Goal: Book appointment/travel/reservation

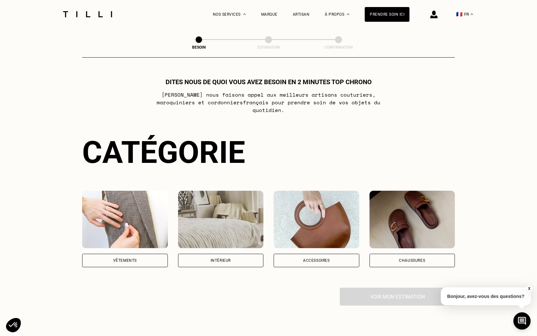
click at [123, 258] on div "Vêtements" at bounding box center [125, 260] width 24 height 4
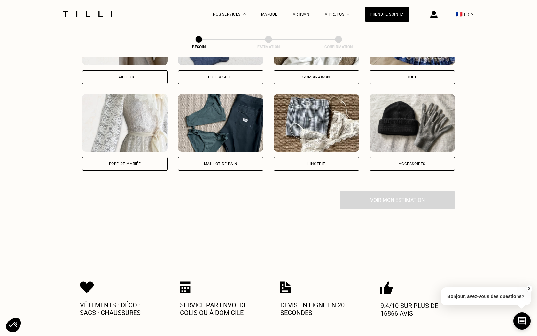
scroll to position [446, 0]
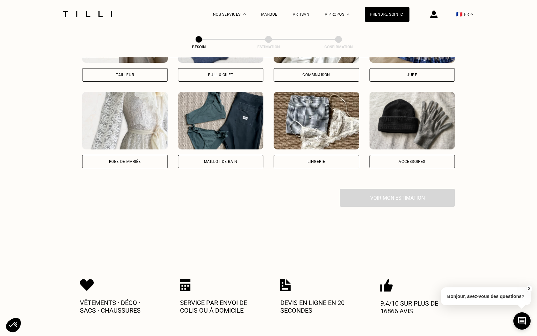
click at [144, 160] on div "Robe de mariée" at bounding box center [125, 161] width 86 height 13
select select "FR"
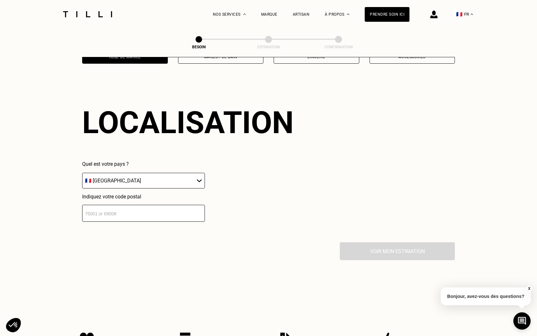
scroll to position [555, 0]
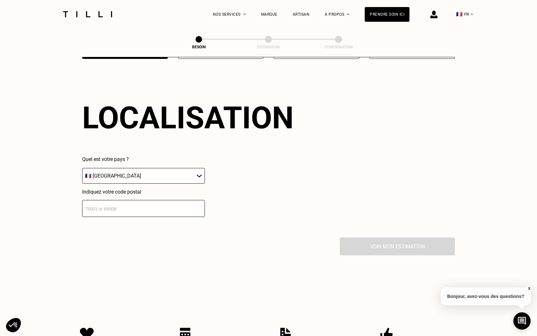
click at [115, 205] on input "number" at bounding box center [143, 208] width 123 height 17
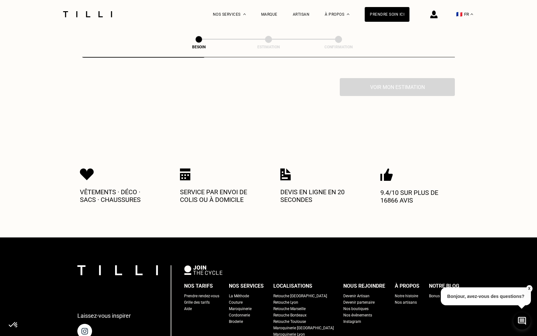
scroll to position [715, 0]
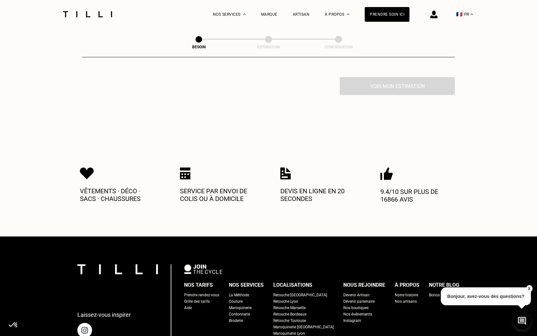
type input "13001"
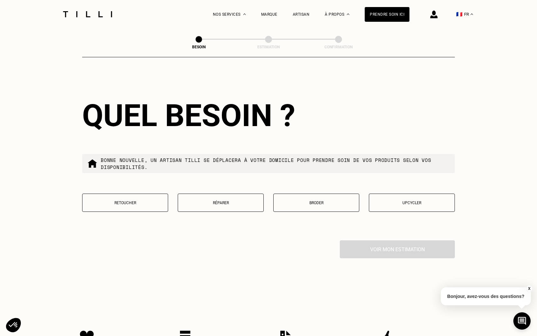
click at [140, 199] on button "Retoucher" at bounding box center [125, 202] width 86 height 18
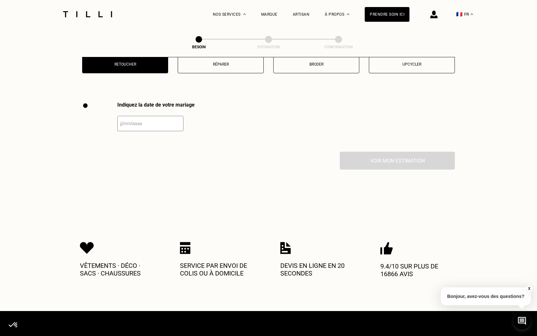
scroll to position [878, 0]
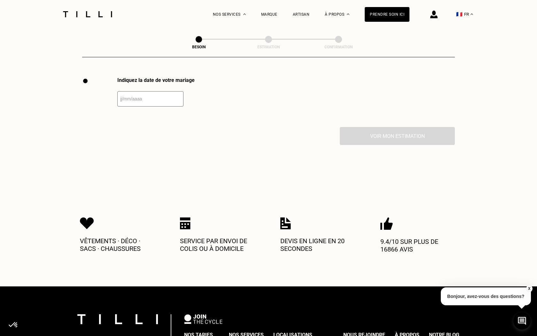
click at [148, 97] on input "text" at bounding box center [150, 98] width 66 height 15
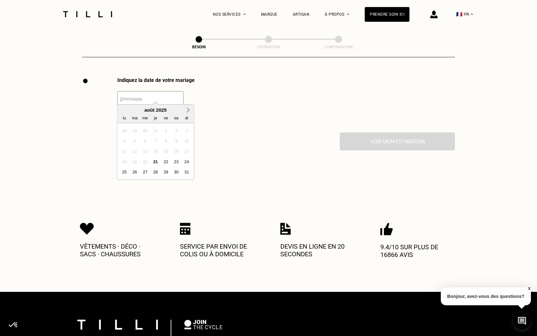
click at [188, 111] on span "Next Month" at bounding box center [188, 110] width 0 height 8
click at [157, 171] on div "30" at bounding box center [155, 171] width 9 height 9
type input "[DATE]"
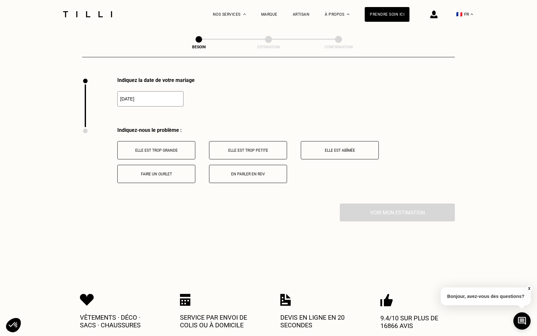
click at [245, 148] on p "Elle est trop petite" at bounding box center [248, 150] width 71 height 4
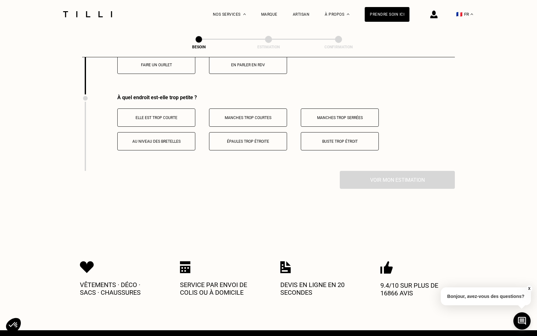
scroll to position [1004, 0]
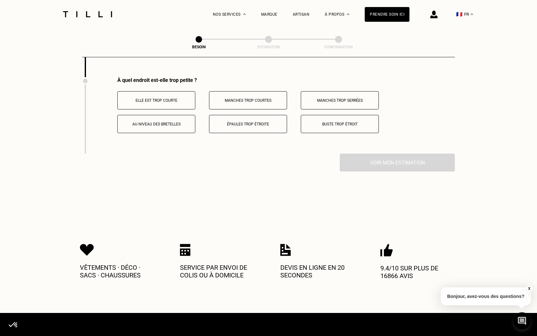
click at [239, 98] on p "Manches trop courtes" at bounding box center [248, 100] width 71 height 4
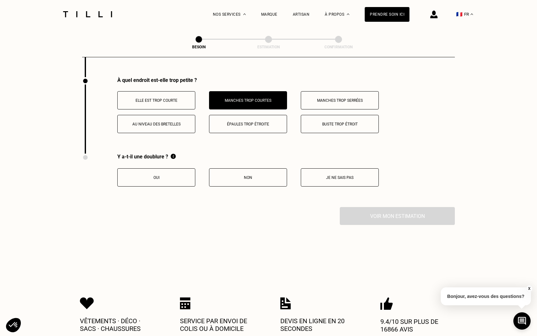
click at [164, 175] on button "Oui" at bounding box center [156, 177] width 78 height 18
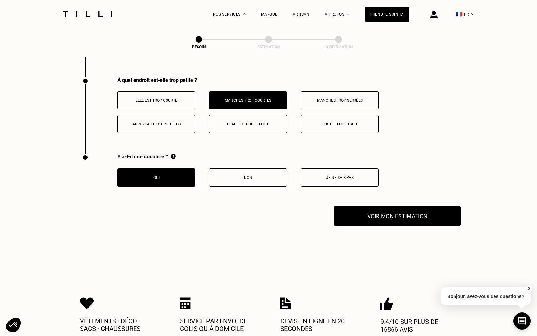
click at [386, 215] on button "Voir mon estimation" at bounding box center [397, 216] width 127 height 20
